Goal: Task Accomplishment & Management: Manage account settings

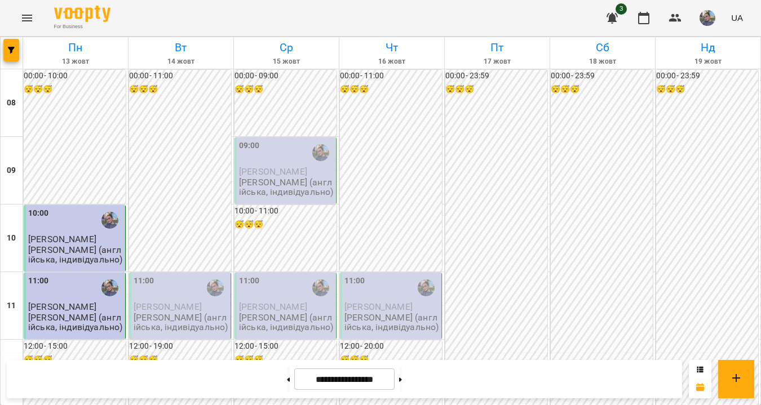
scroll to position [170, 0]
click at [174, 275] on div "11:00" at bounding box center [181, 288] width 95 height 26
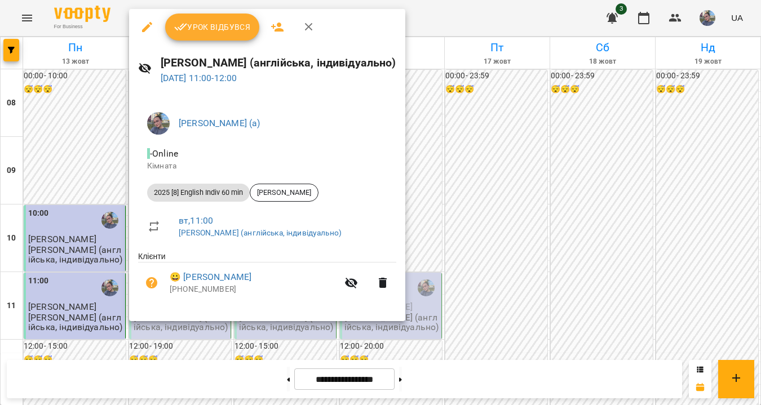
click at [219, 28] on span "Урок відбувся" at bounding box center [212, 27] width 77 height 14
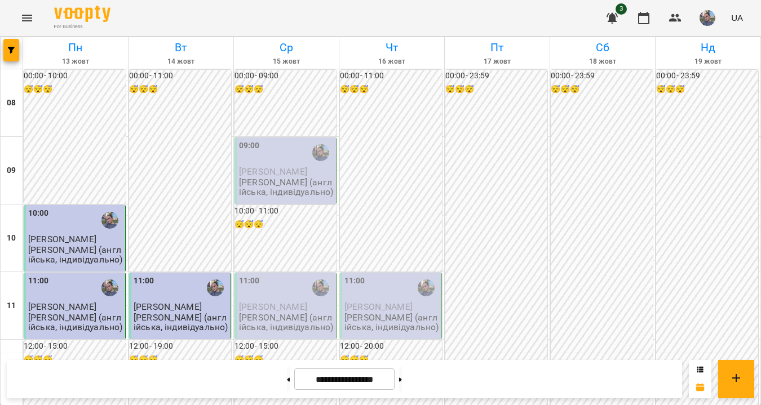
scroll to position [729, 0]
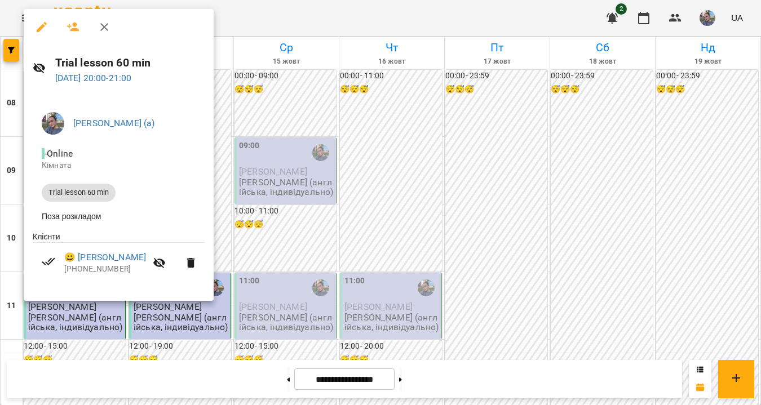
click at [287, 105] on div at bounding box center [380, 202] width 761 height 405
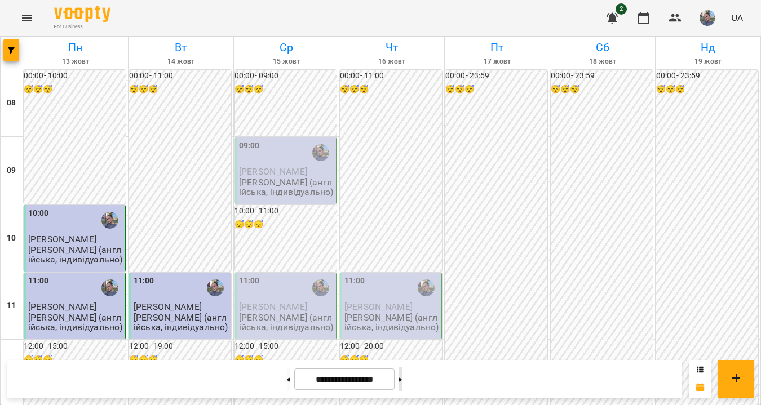
click at [402, 377] on button at bounding box center [400, 379] width 3 height 25
type input "**********"
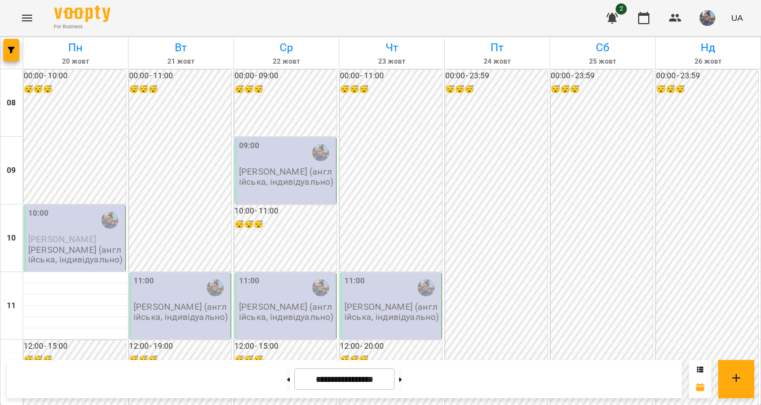
scroll to position [0, 0]
